Goal: Task Accomplishment & Management: Manage account settings

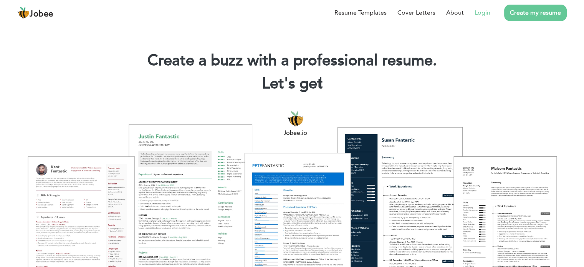
click at [485, 11] on link "Login" at bounding box center [482, 12] width 16 height 9
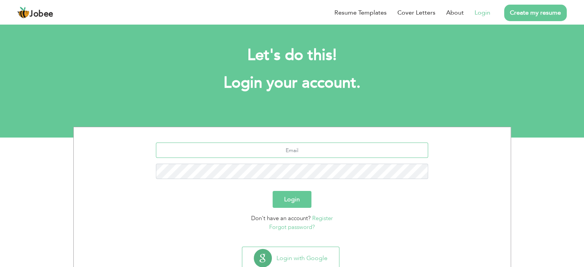
click at [289, 147] on input "text" at bounding box center [292, 149] width 272 height 15
type input "[EMAIL_ADDRESS][DOMAIN_NAME]"
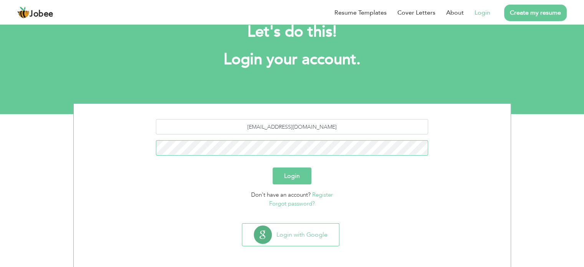
scroll to position [24, 0]
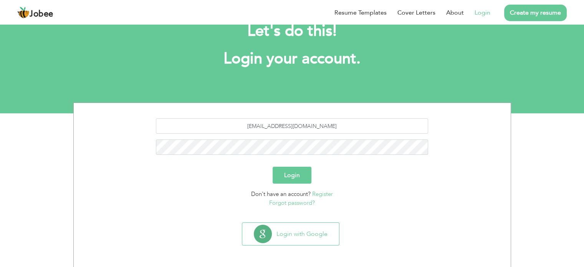
click at [298, 201] on link "Forgot password?" at bounding box center [292, 203] width 46 height 8
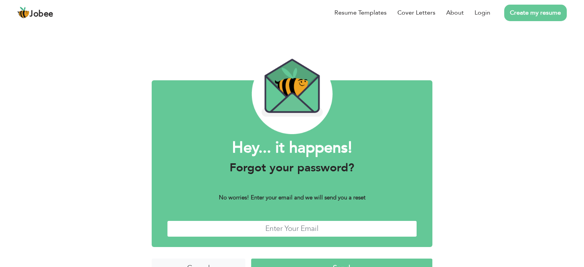
click at [281, 227] on input "text" at bounding box center [292, 228] width 250 height 17
type input "chaudaryusama50@gmail.com"
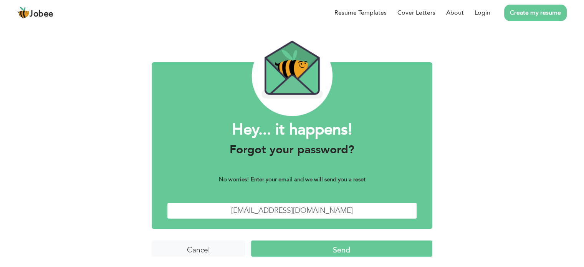
scroll to position [19, 0]
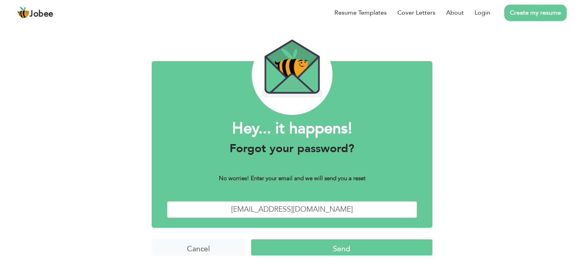
click at [322, 248] on input "Send" at bounding box center [341, 247] width 181 height 17
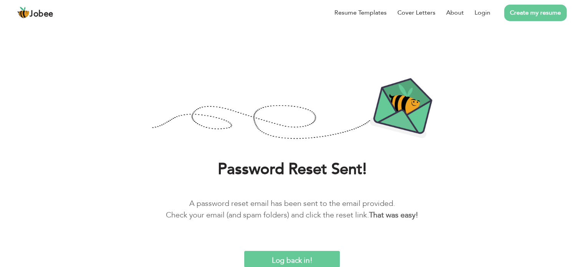
scroll to position [1, 0]
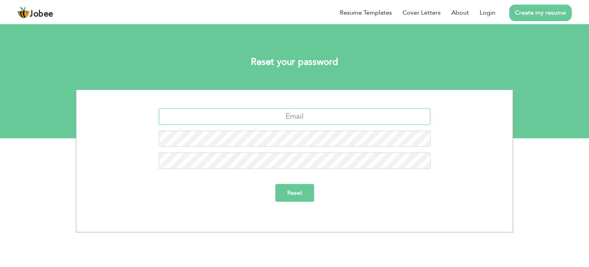
click at [304, 113] on input "text" at bounding box center [295, 116] width 272 height 17
type input "chaudaryusama50@gmail.com"
click at [297, 190] on input "Reset" at bounding box center [295, 193] width 39 height 18
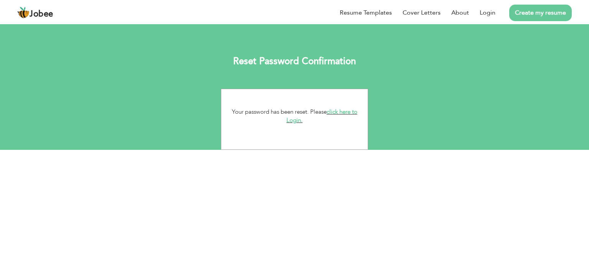
click at [345, 108] on link "click here to Login." at bounding box center [322, 116] width 71 height 17
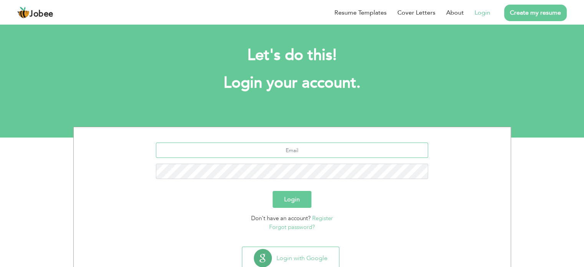
click at [304, 154] on input "text" at bounding box center [292, 149] width 272 height 15
type input "chaudaryusama50@gmail.com"
click at [290, 201] on button "Login" at bounding box center [291, 199] width 39 height 17
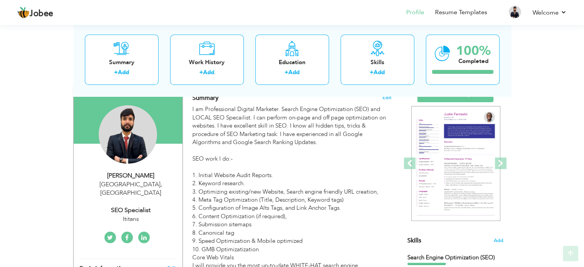
scroll to position [77, 0]
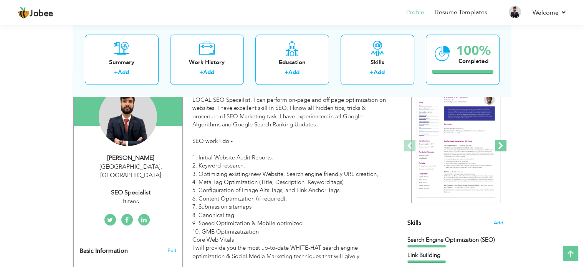
click at [497, 145] on span at bounding box center [501, 146] width 12 height 12
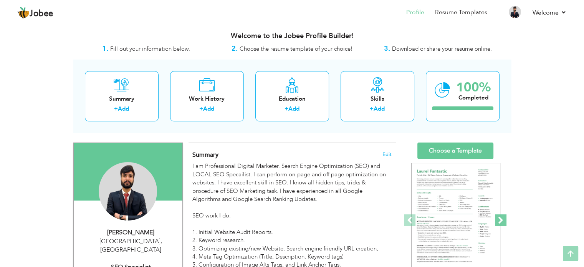
scroll to position [0, 0]
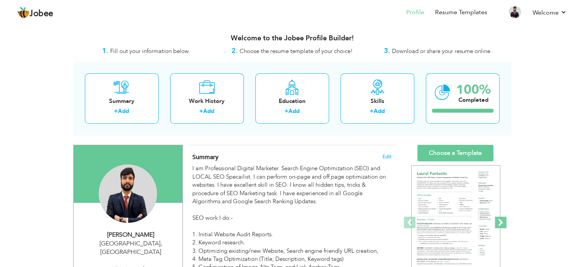
click at [503, 224] on span at bounding box center [501, 222] width 12 height 12
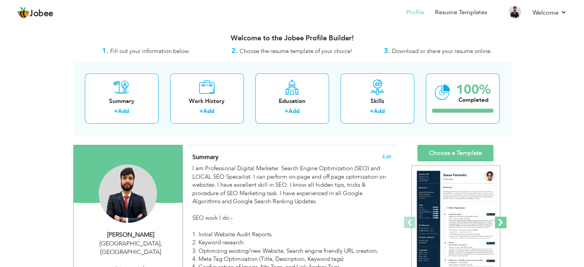
click at [502, 223] on span at bounding box center [501, 222] width 12 height 12
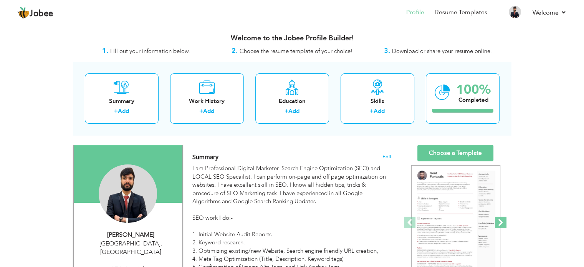
click at [502, 223] on span at bounding box center [501, 222] width 12 height 12
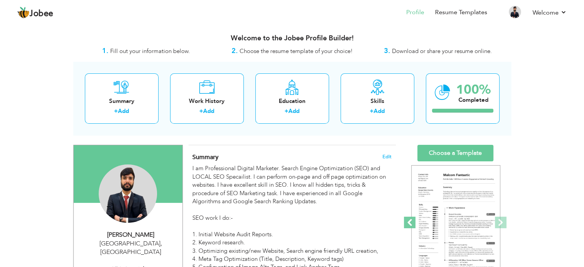
click at [407, 219] on span at bounding box center [410, 222] width 12 height 12
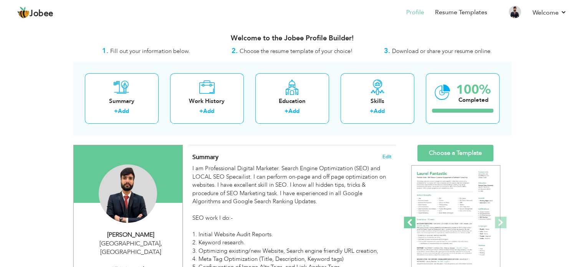
click at [410, 220] on span at bounding box center [410, 222] width 12 height 12
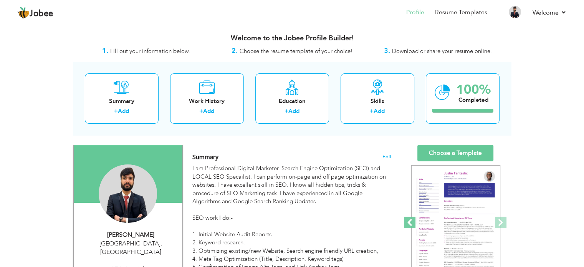
click at [410, 220] on span at bounding box center [410, 222] width 12 height 12
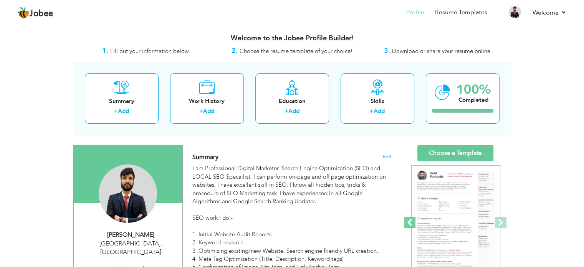
click at [410, 220] on span at bounding box center [410, 222] width 12 height 12
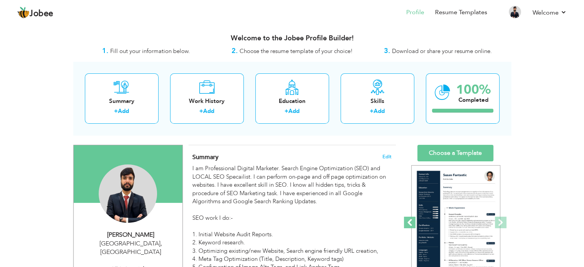
click at [410, 220] on span at bounding box center [410, 222] width 12 height 12
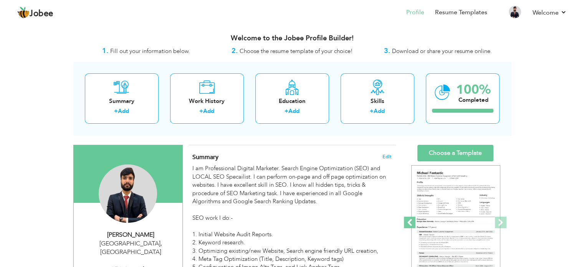
click at [410, 220] on span at bounding box center [410, 222] width 12 height 12
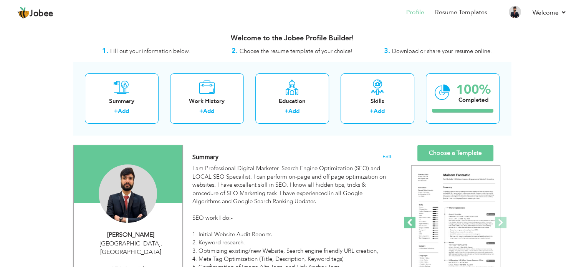
click at [410, 220] on span at bounding box center [410, 222] width 12 height 12
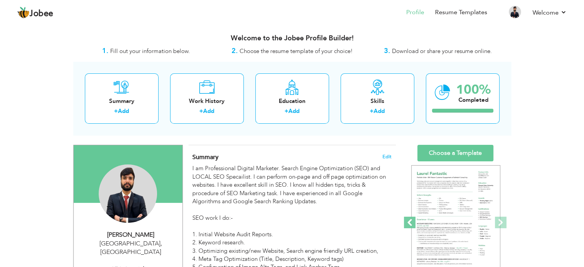
click at [410, 220] on span at bounding box center [410, 222] width 12 height 12
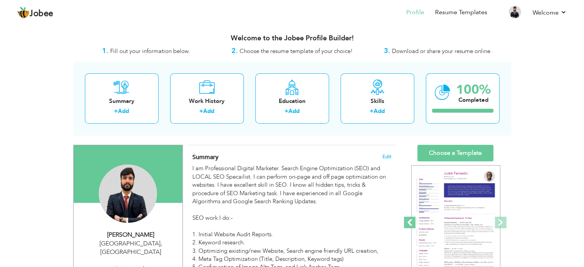
click at [410, 220] on span at bounding box center [410, 222] width 12 height 12
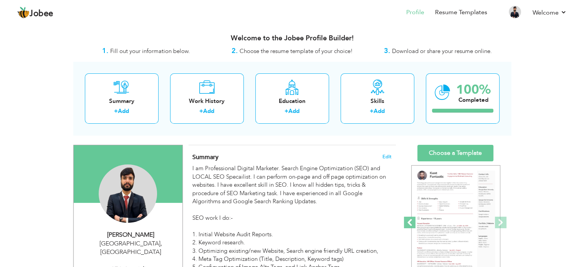
click at [410, 220] on span at bounding box center [410, 222] width 12 height 12
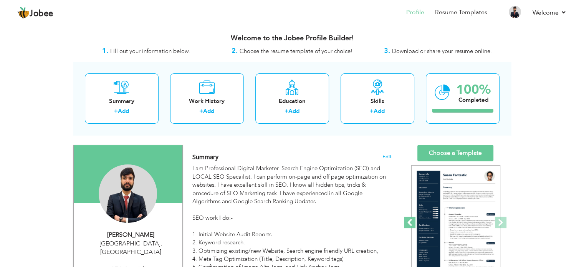
click at [410, 220] on span at bounding box center [410, 222] width 12 height 12
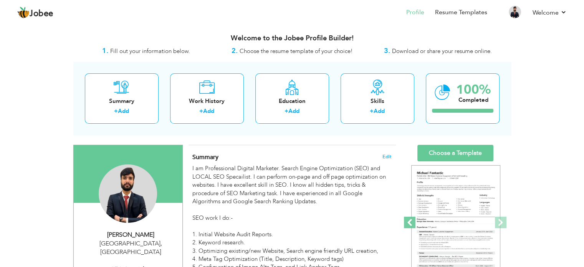
click at [410, 220] on span at bounding box center [410, 222] width 12 height 12
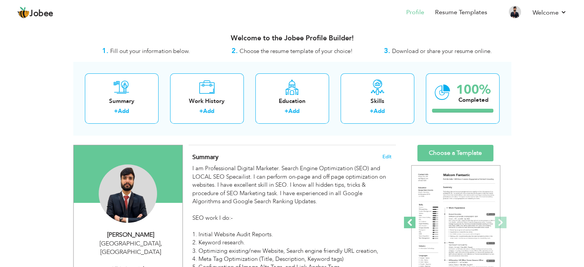
click at [410, 220] on span at bounding box center [410, 222] width 12 height 12
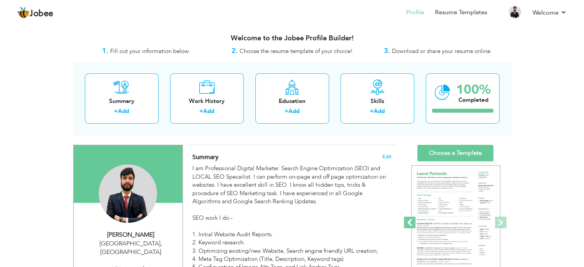
click at [410, 220] on span at bounding box center [410, 222] width 12 height 12
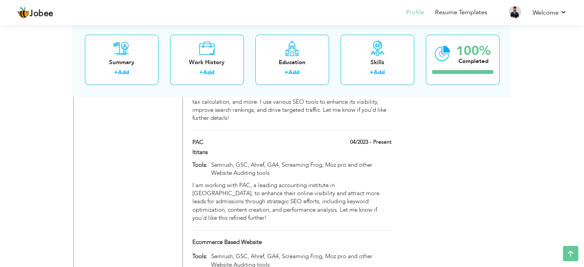
scroll to position [664, 0]
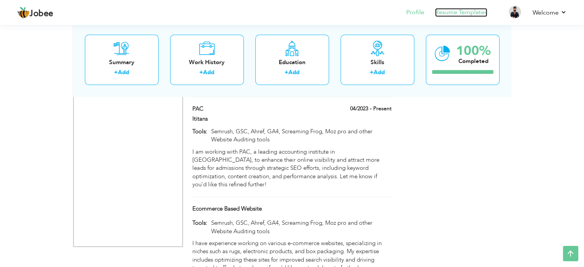
click at [462, 11] on link "Resume Templates" at bounding box center [461, 12] width 52 height 9
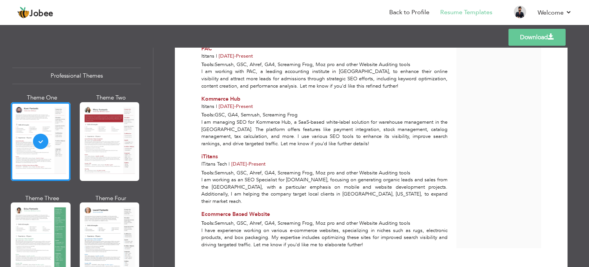
scroll to position [427, 0]
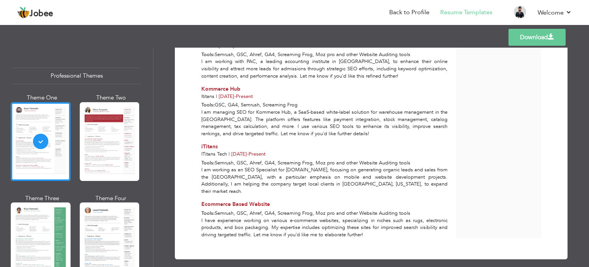
click at [538, 37] on link "Download" at bounding box center [537, 37] width 57 height 17
